Goal: Ask a question

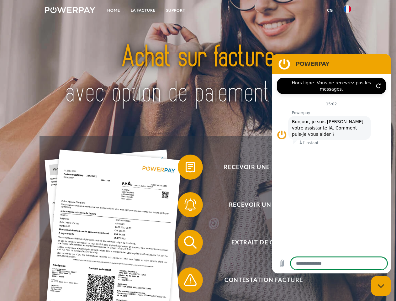
click at [70, 11] on img at bounding box center [70, 10] width 50 height 6
click at [347, 11] on img at bounding box center [347, 9] width 8 height 8
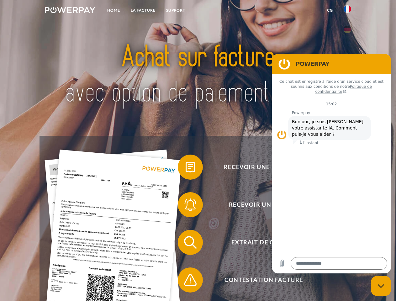
click at [330, 10] on link "CG" at bounding box center [329, 10] width 17 height 11
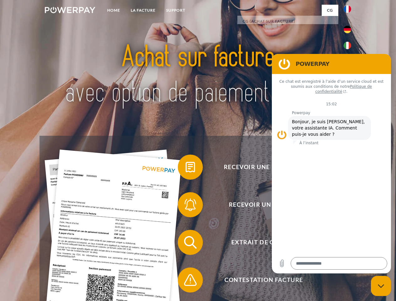
click at [185, 168] on span at bounding box center [180, 166] width 31 height 31
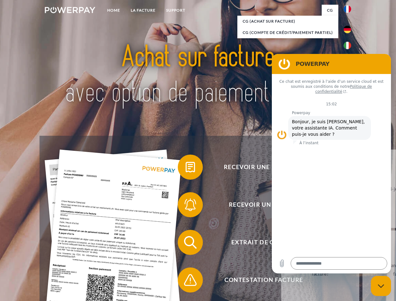
click at [185, 206] on div "Recevoir une facture ? Recevoir un rappel? Extrait de compte retour" at bounding box center [197, 261] width 316 height 251
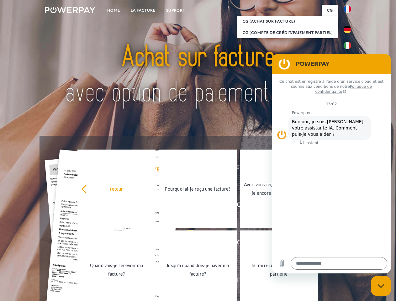
click at [185, 243] on link "Jusqu'à quand dois-je payer ma facture?" at bounding box center [198, 269] width 78 height 78
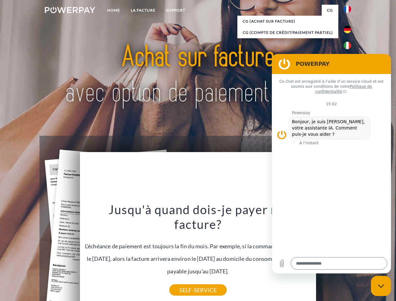
click at [381, 286] on icon "Fermer la fenêtre de messagerie" at bounding box center [380, 286] width 7 height 4
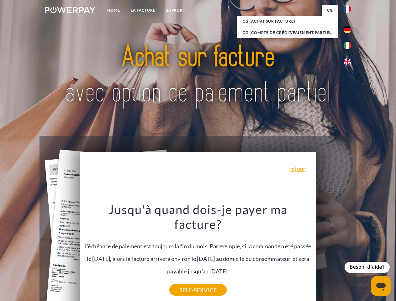
type textarea "*"
